Goal: Task Accomplishment & Management: Manage account settings

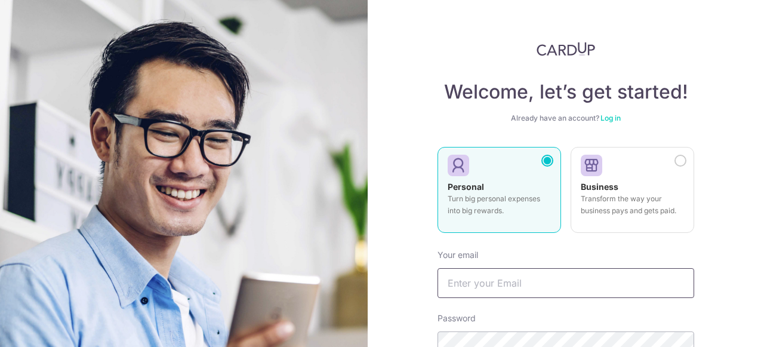
type input "[EMAIL_ADDRESS][DOMAIN_NAME]"
click at [608, 118] on link "Log in" at bounding box center [611, 117] width 20 height 9
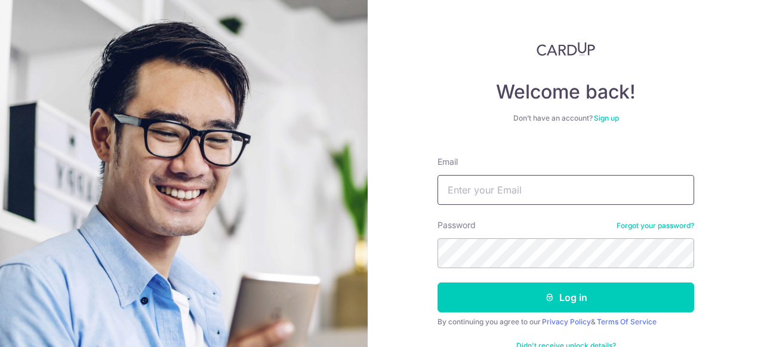
type input "[EMAIL_ADDRESS][DOMAIN_NAME]"
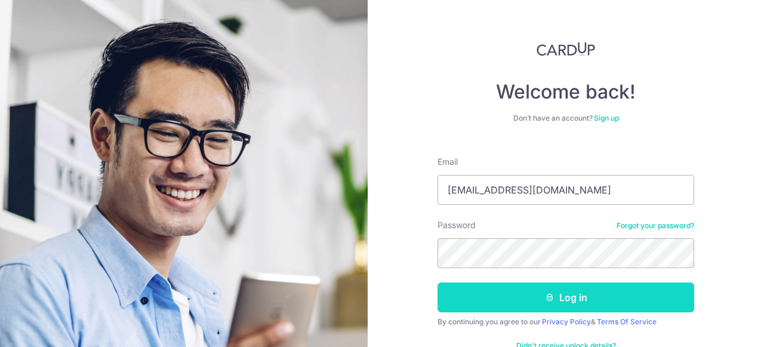
click at [504, 302] on button "Log in" at bounding box center [566, 297] width 257 height 30
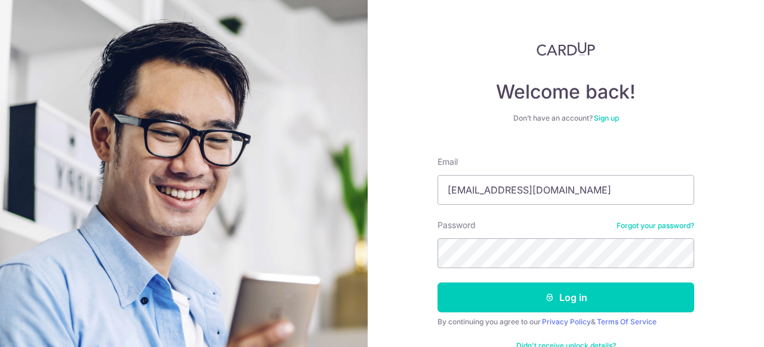
click at [554, 203] on input "[EMAIL_ADDRESS][DOMAIN_NAME]" at bounding box center [566, 190] width 257 height 30
type input "[EMAIL_ADDRESS][DOMAIN_NAME]"
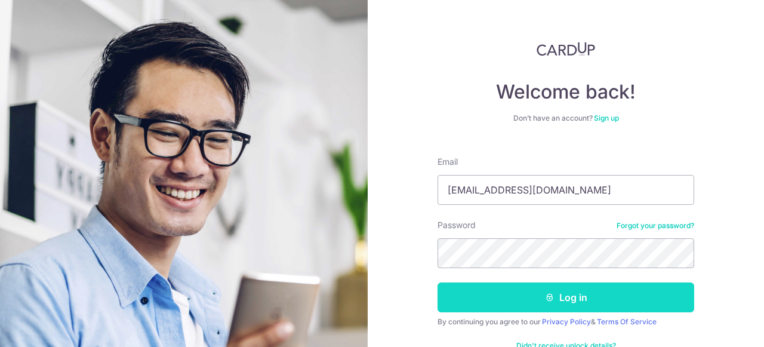
click at [531, 296] on button "Log in" at bounding box center [566, 297] width 257 height 30
